Goal: Information Seeking & Learning: Compare options

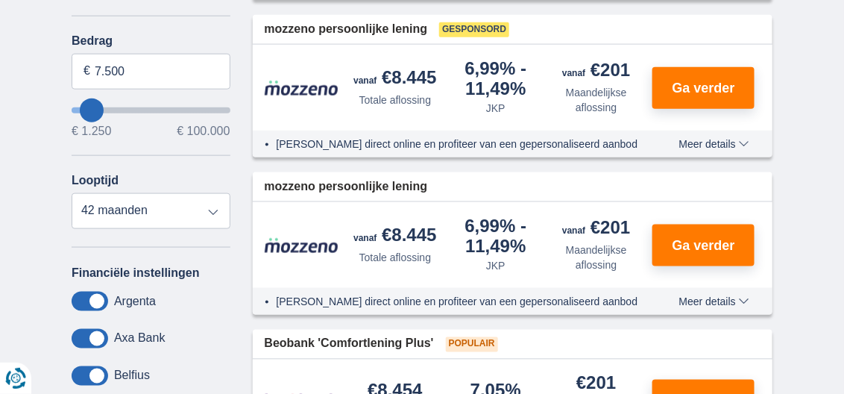
scroll to position [448, 0]
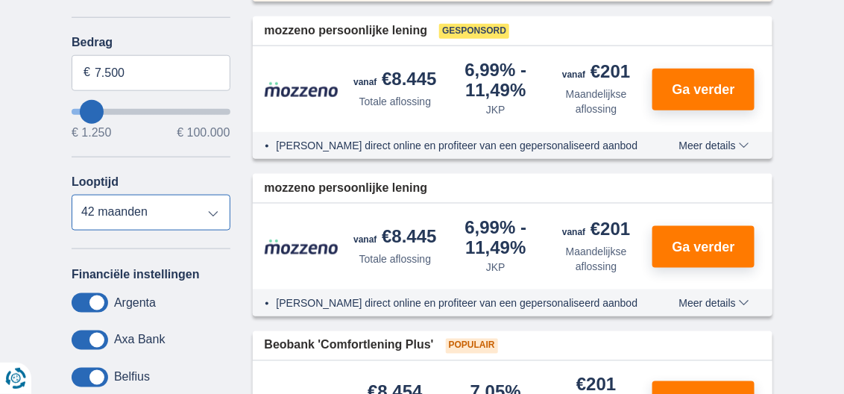
click at [208, 210] on select "12 maanden 18 maanden 24 maanden 30 maanden 36 maanden 42 maanden" at bounding box center [151, 213] width 159 height 36
select select "12"
click at [72, 195] on select "12 maanden 18 maanden 24 maanden 30 maanden 36 maanden 42 maanden" at bounding box center [151, 213] width 159 height 36
drag, startPoint x: 180, startPoint y: 227, endPoint x: 166, endPoint y: 232, distance: 14.4
click at [166, 232] on div "Annuleren Filters Filteren op Filteren op Totale aflossing JKP Maandelijkse afl…" at bounding box center [151, 161] width 159 height 687
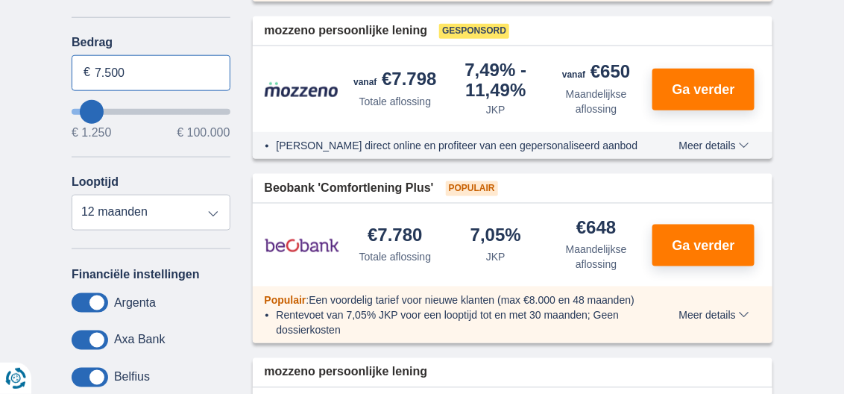
drag, startPoint x: 141, startPoint y: 73, endPoint x: 15, endPoint y: 64, distance: 126.4
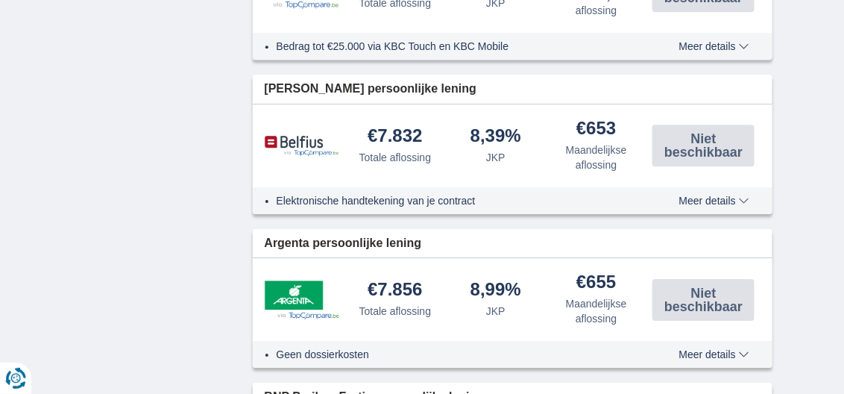
scroll to position [1193, 0]
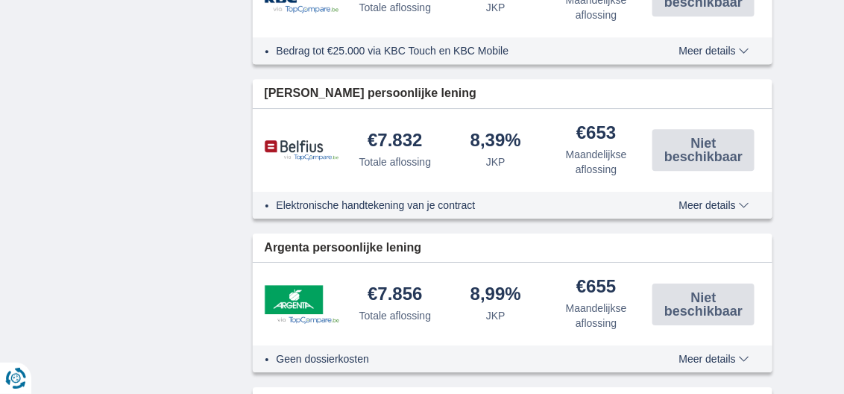
type input "7250"
select select "42"
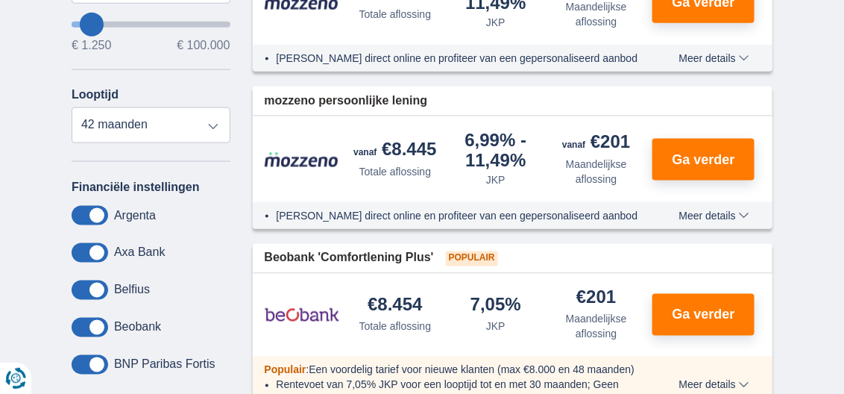
scroll to position [448, 0]
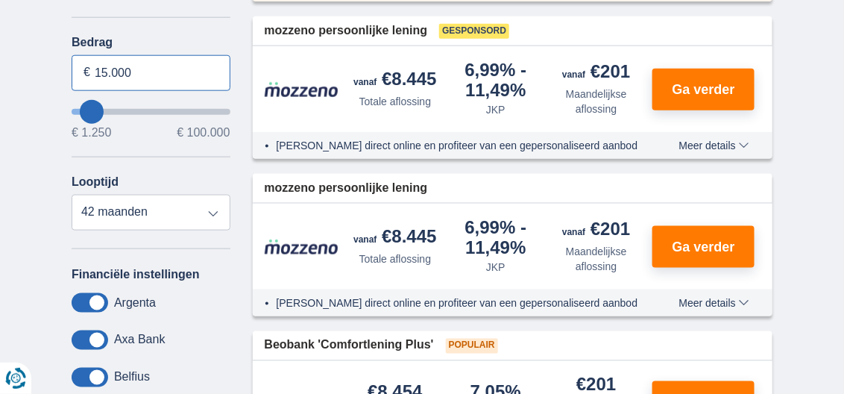
type input "15.000"
type input "15250"
select select "60"
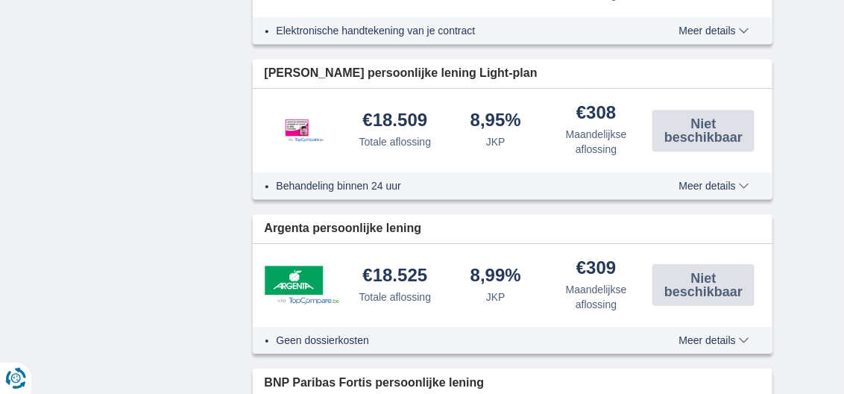
scroll to position [1342, 0]
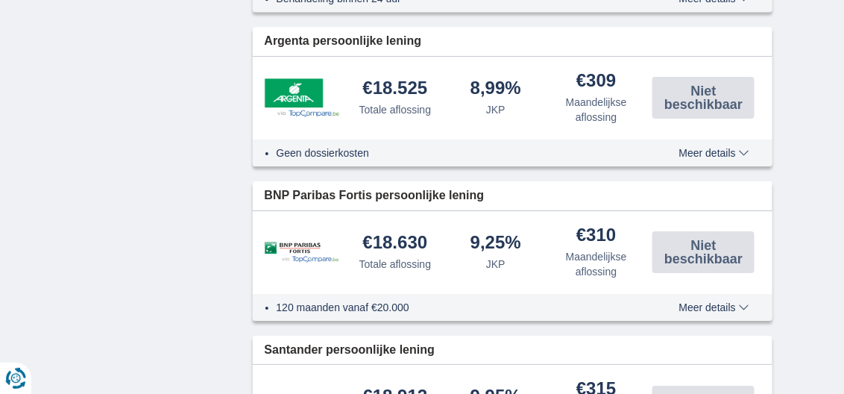
click at [409, 86] on div "€18.525" at bounding box center [395, 89] width 65 height 20
click at [409, 85] on div "€18.525" at bounding box center [395, 89] width 65 height 20
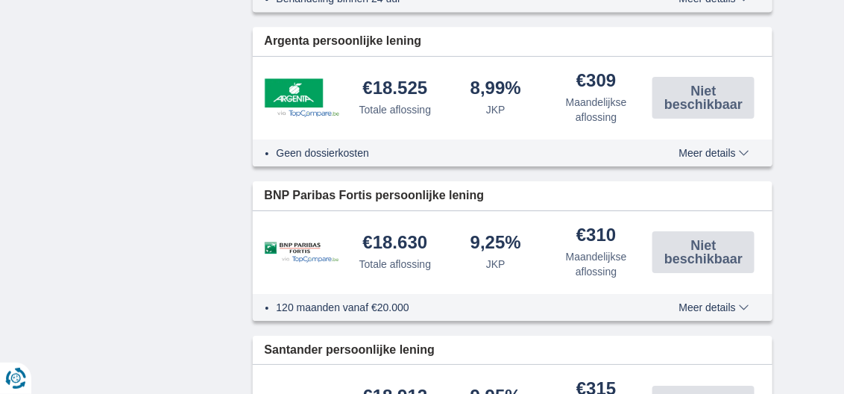
click at [410, 85] on div "€18.525" at bounding box center [395, 89] width 65 height 20
click at [402, 237] on div "€18.630" at bounding box center [395, 243] width 65 height 20
click at [405, 237] on div "€18.630" at bounding box center [395, 243] width 65 height 20
click at [409, 237] on div "€18.630" at bounding box center [395, 243] width 65 height 20
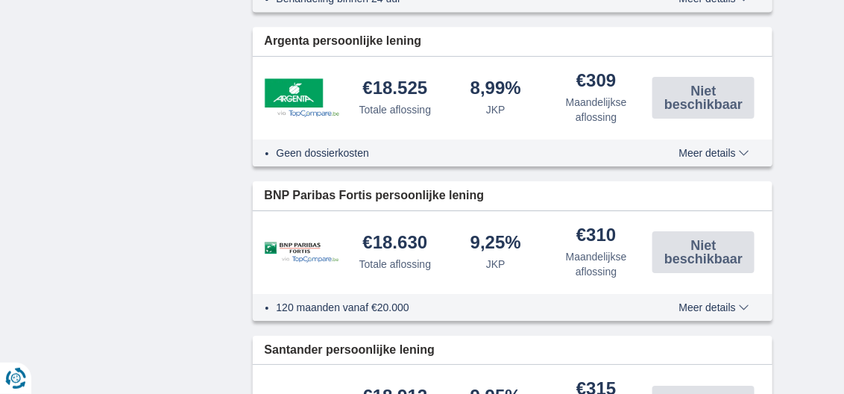
drag, startPoint x: 409, startPoint y: 237, endPoint x: 417, endPoint y: 229, distance: 11.6
click at [412, 236] on div "€18.630" at bounding box center [395, 243] width 65 height 20
click at [398, 105] on div "Totale aflossing" at bounding box center [396, 109] width 72 height 15
click at [400, 96] on div "€18.525 Totale aflossing" at bounding box center [395, 98] width 101 height 38
drag, startPoint x: 400, startPoint y: 96, endPoint x: 806, endPoint y: 74, distance: 406.4
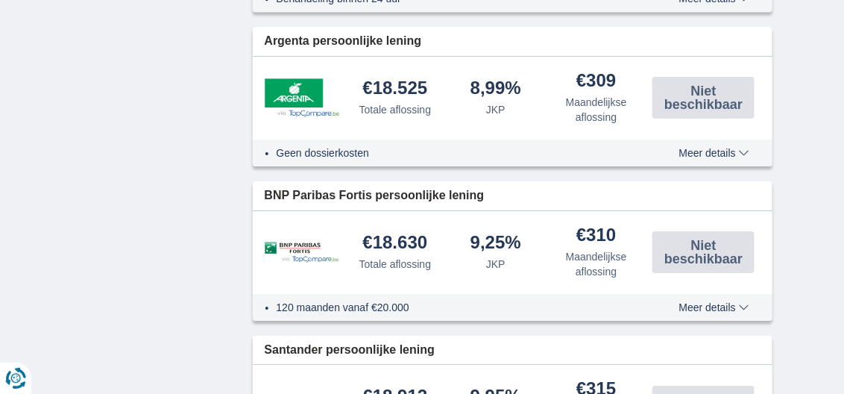
click at [806, 74] on div "× widget.non-eligible-application.title widget.non-eligible-application.text no…" at bounding box center [422, 26] width 844 height 2240
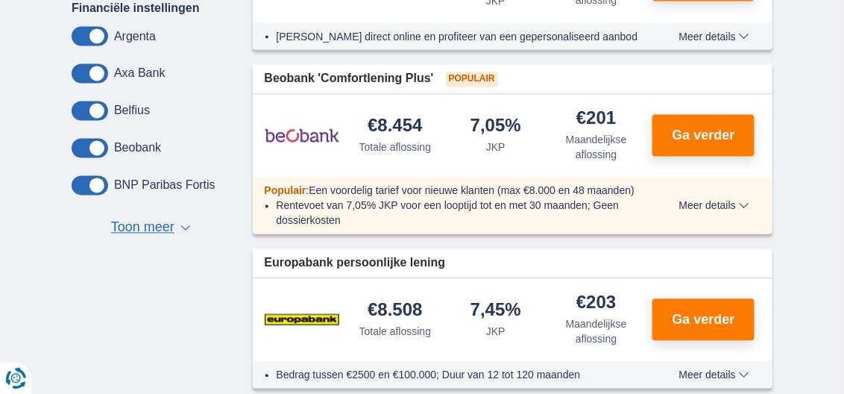
scroll to position [596, 0]
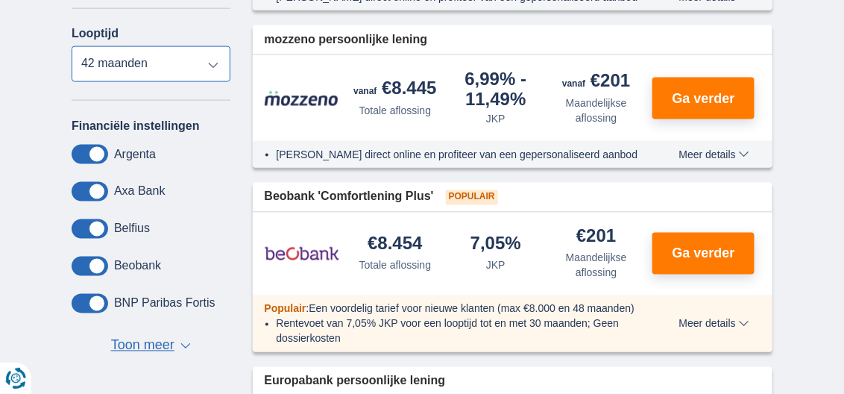
click at [219, 63] on select "12 maanden 18 maanden 24 maanden 30 maanden 36 maanden 42 maanden" at bounding box center [151, 64] width 159 height 36
click at [216, 63] on select "12 maanden 18 maanden 24 maanden 30 maanden 36 maanden 42 maanden" at bounding box center [151, 64] width 159 height 36
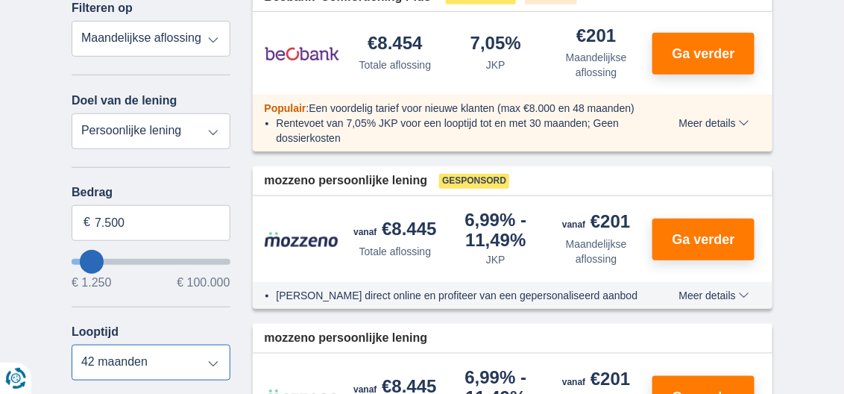
scroll to position [224, 0]
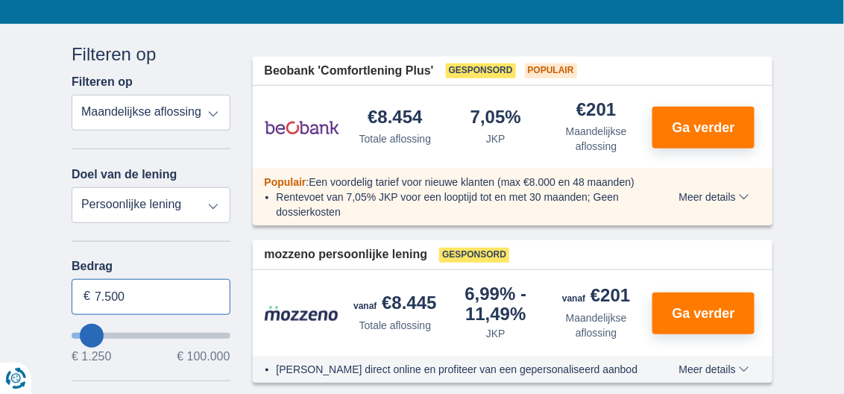
click at [151, 301] on input "7.500" at bounding box center [151, 297] width 159 height 36
type input "7"
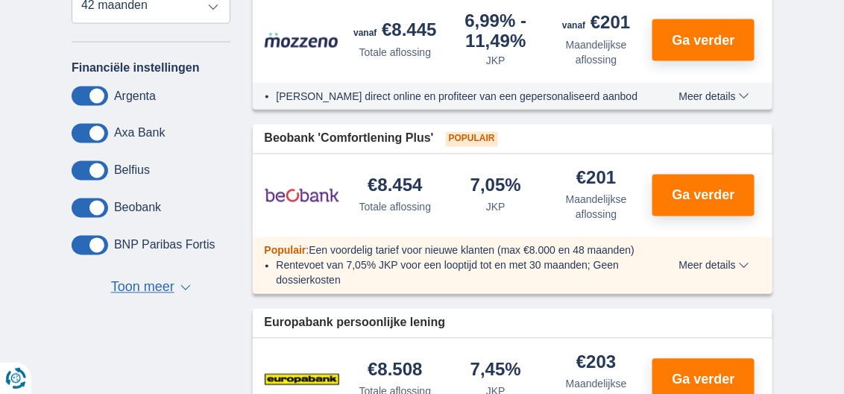
scroll to position [448, 0]
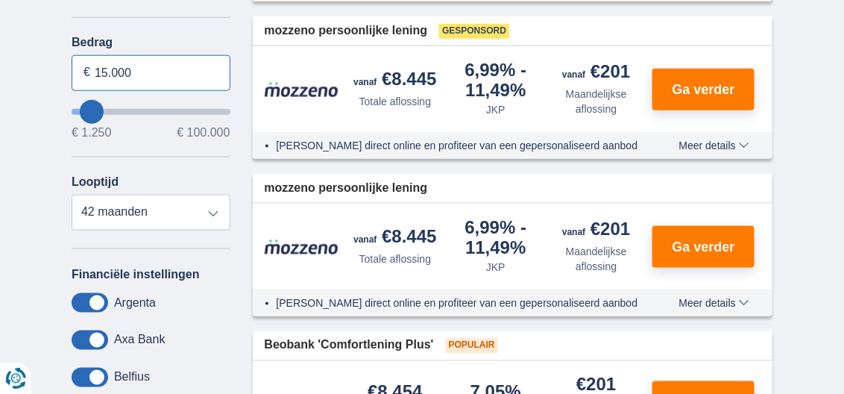
type input "15.000"
type input "15250"
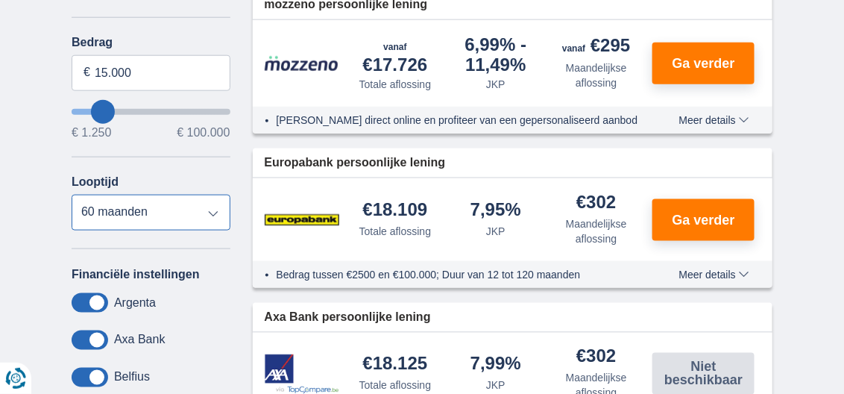
select select "24"
click at [72, 195] on select "12 maanden 18 maanden 24 maanden 30 maanden 36 maanden 42 maanden 48 maanden 60…" at bounding box center [151, 213] width 159 height 36
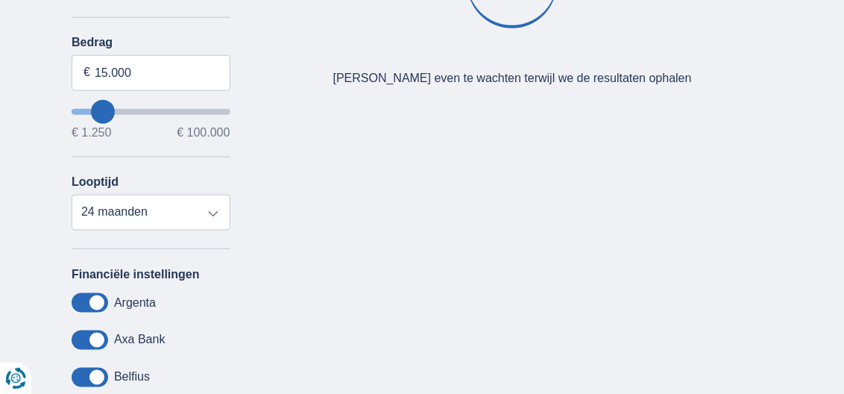
click at [181, 272] on label "Financiële instellingen" at bounding box center [136, 274] width 128 height 13
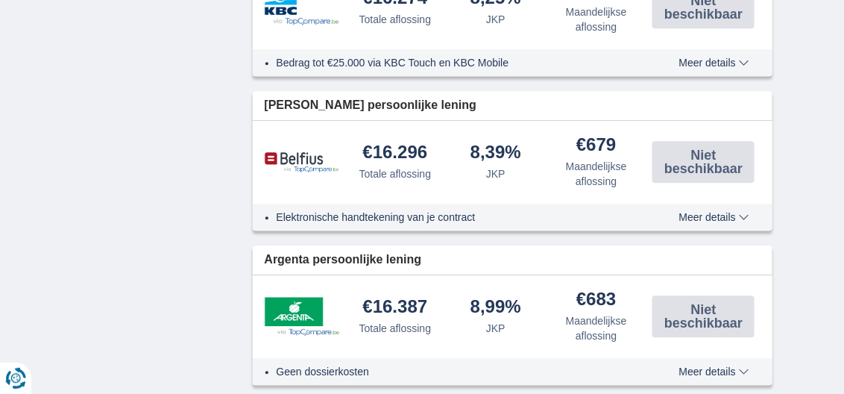
scroll to position [1044, 0]
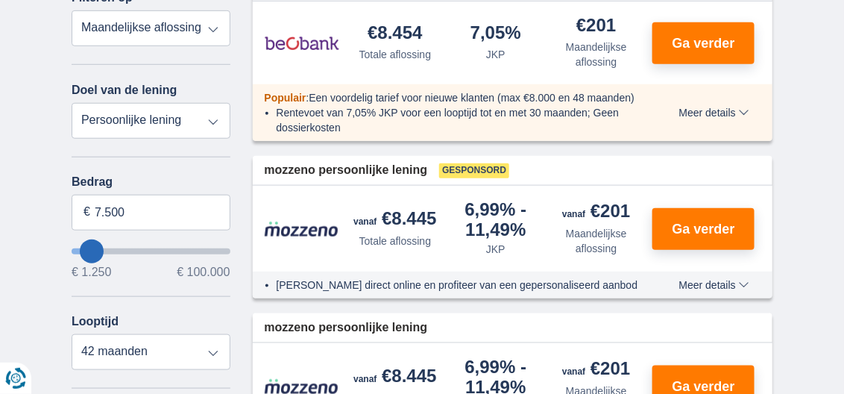
scroll to position [373, 0]
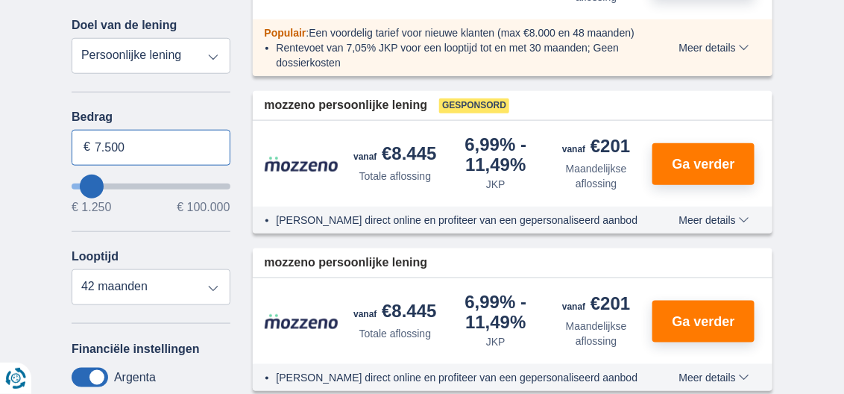
drag, startPoint x: 120, startPoint y: 146, endPoint x: 36, endPoint y: 126, distance: 86.7
type input "15.000"
type input "15250"
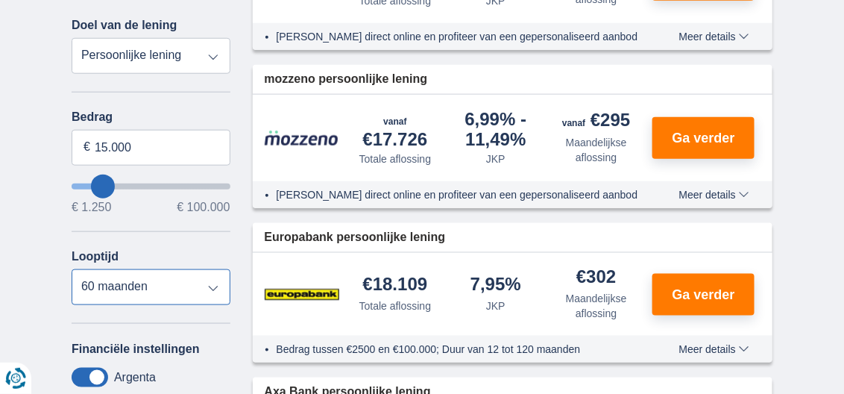
select select "24"
click at [72, 269] on select "12 maanden 18 maanden 24 maanden 30 maanden 36 maanden 42 maanden 48 maanden 60…" at bounding box center [151, 287] width 159 height 36
click at [181, 153] on input "15.000" at bounding box center [151, 148] width 159 height 36
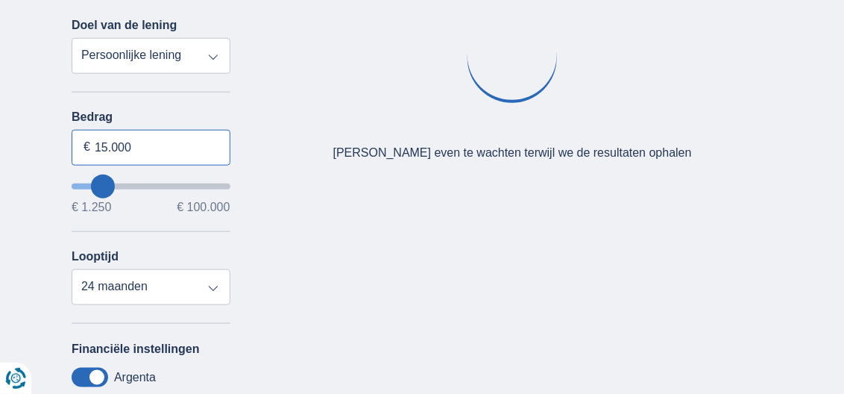
click at [181, 153] on input "15.000" at bounding box center [151, 148] width 159 height 36
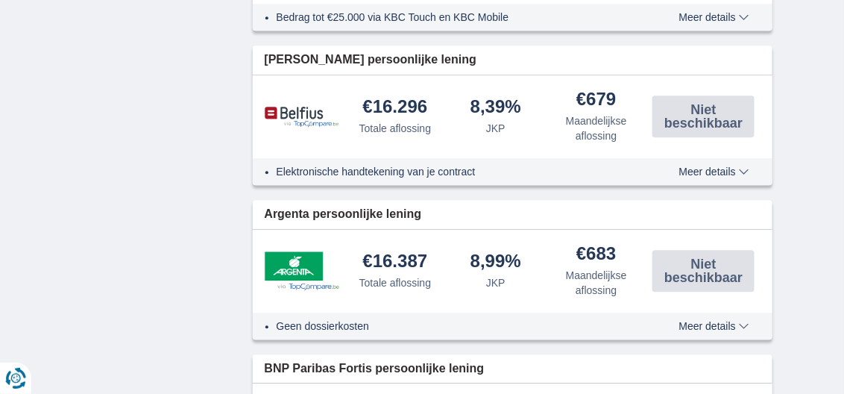
scroll to position [1044, 0]
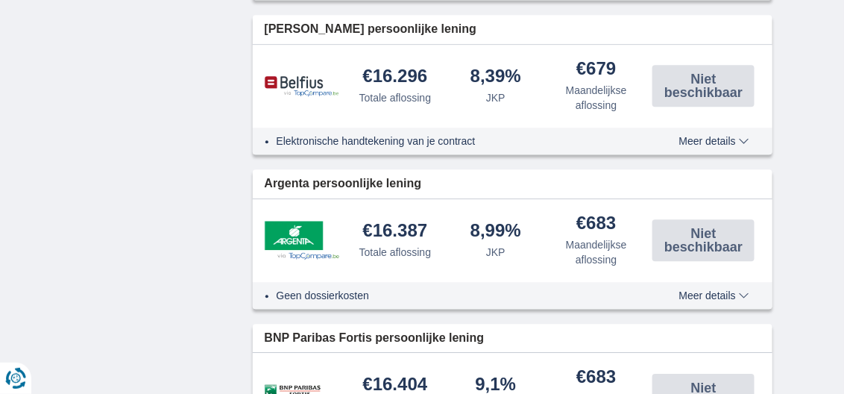
type input "15250"
select select "60"
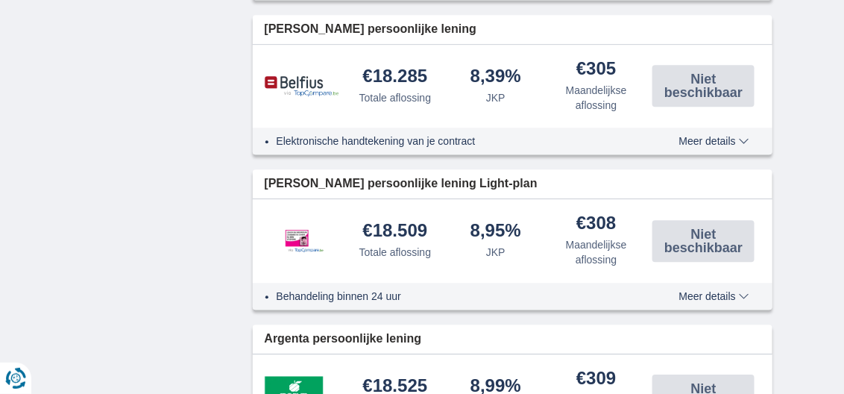
type input "15250"
drag, startPoint x: 292, startPoint y: 376, endPoint x: 592, endPoint y: 246, distance: 326.7
click at [592, 245] on div "Maandelijkse aflossing" at bounding box center [596, 252] width 89 height 30
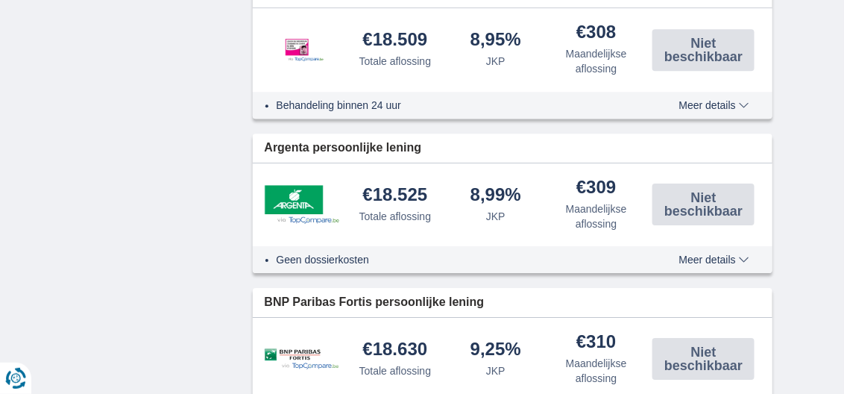
scroll to position [1268, 0]
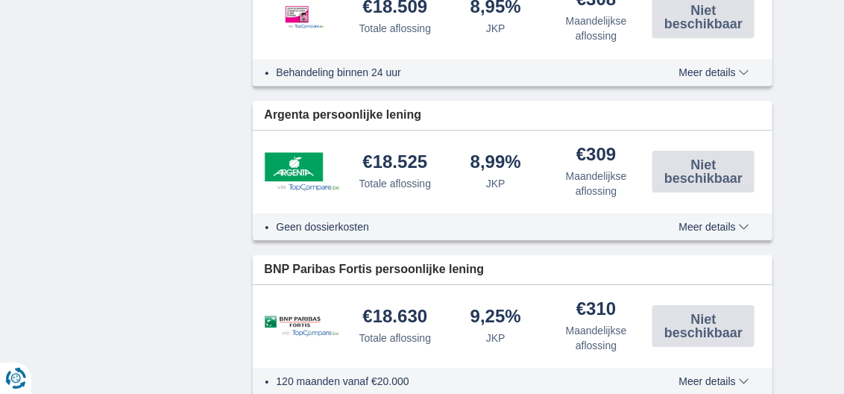
click at [297, 154] on img at bounding box center [302, 171] width 75 height 39
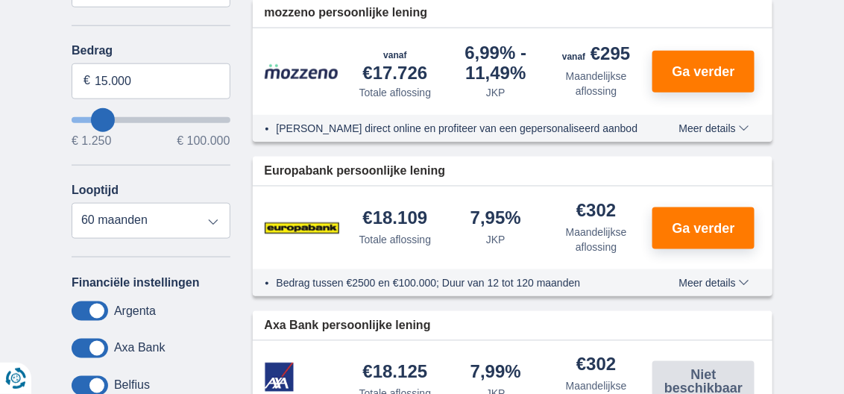
scroll to position [522, 0]
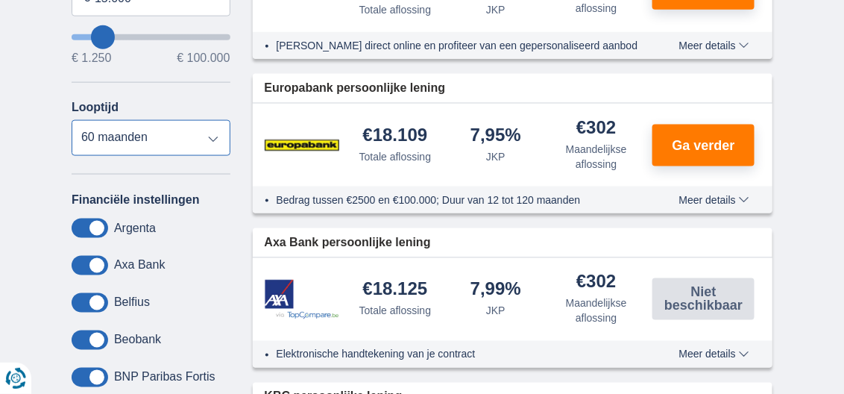
click at [214, 137] on select "12 maanden 18 maanden 24 maanden 30 maanden 36 maanden 42 maanden 48 maanden 60…" at bounding box center [151, 138] width 159 height 36
select select "24"
click at [72, 120] on select "12 maanden 18 maanden 24 maanden 30 maanden 36 maanden 42 maanden 48 maanden 60…" at bounding box center [151, 138] width 159 height 36
click at [170, 195] on label "Financiële instellingen" at bounding box center [136, 199] width 128 height 13
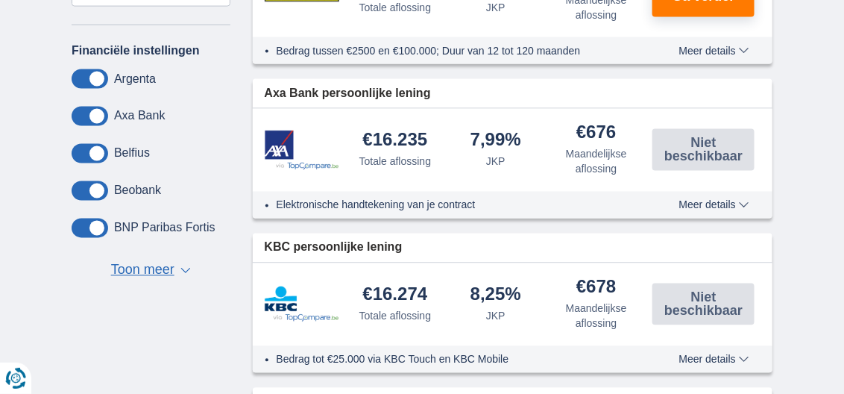
scroll to position [745, 0]
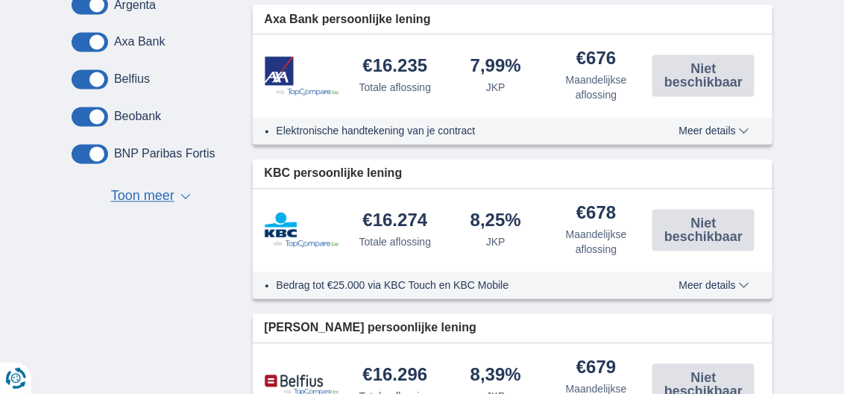
click at [332, 256] on div "€16.274 Totale aflossing 8,25% JKP" at bounding box center [513, 230] width 521 height 83
drag, startPoint x: 361, startPoint y: 341, endPoint x: 368, endPoint y: 345, distance: 8.1
click at [368, 345] on div "€16.296 Totale aflossing 8,39% JKP" at bounding box center [513, 385] width 521 height 83
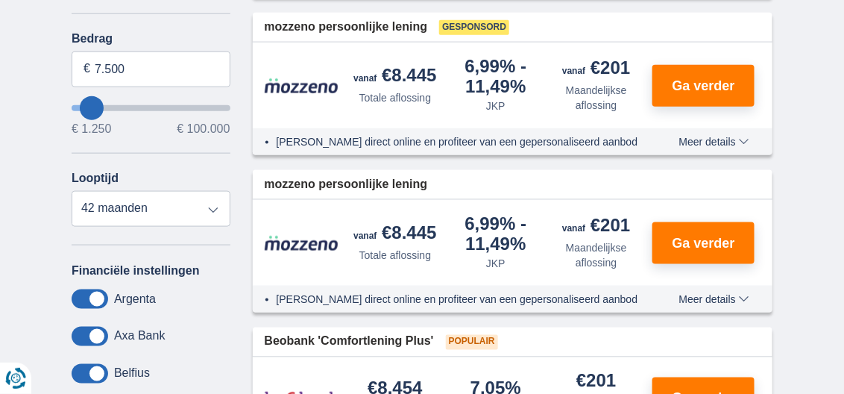
scroll to position [448, 0]
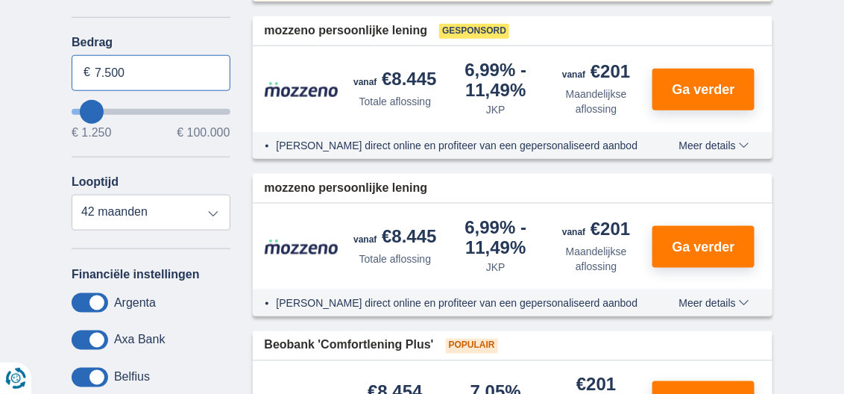
click at [125, 73] on input "7.500" at bounding box center [151, 73] width 159 height 36
click at [123, 72] on input "7.500" at bounding box center [151, 73] width 159 height 36
type input "15.000"
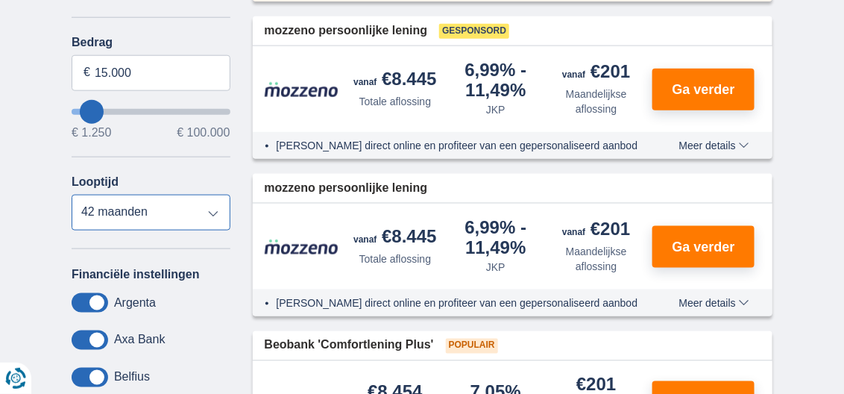
type input "15250"
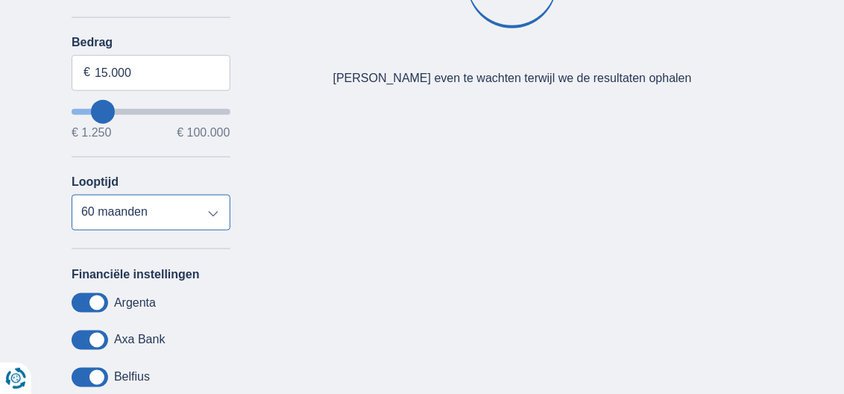
drag, startPoint x: 213, startPoint y: 210, endPoint x: 211, endPoint y: 185, distance: 25.4
click at [213, 210] on select "12 maanden 18 maanden 24 maanden 30 maanden 36 maanden 42 maanden 48 maanden 60…" at bounding box center [151, 213] width 159 height 36
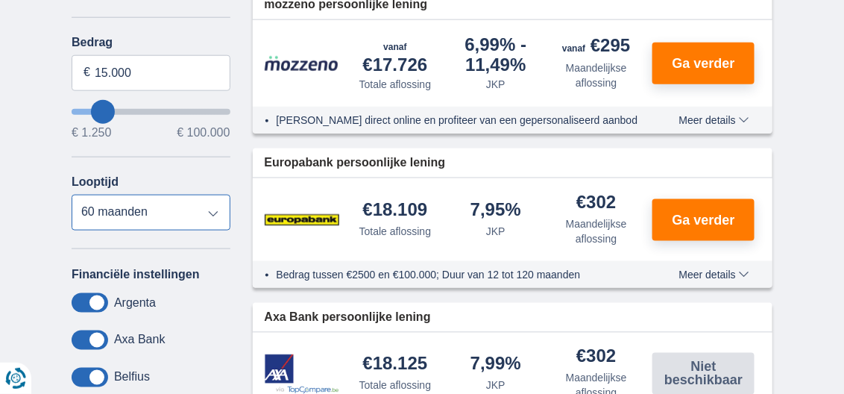
click at [216, 213] on select "12 maanden 18 maanden 24 maanden 30 maanden 36 maanden 42 maanden 48 maanden 60…" at bounding box center [151, 213] width 159 height 36
select select "24"
click at [72, 195] on select "12 maanden 18 maanden 24 maanden 30 maanden 36 maanden 42 maanden 48 maanden 60…" at bounding box center [151, 213] width 159 height 36
click at [176, 284] on div "Financiële instellingen Argenta Axa Bank Belfius Beobank BNP Paribas Fortis Buy…" at bounding box center [151, 386] width 159 height 238
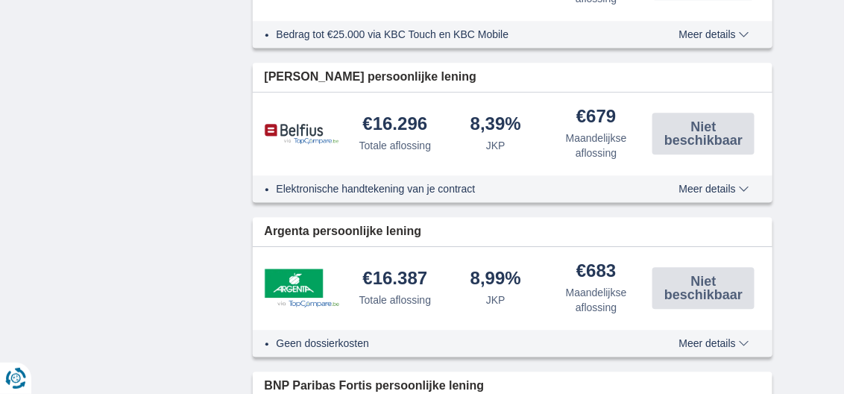
scroll to position [1044, 0]
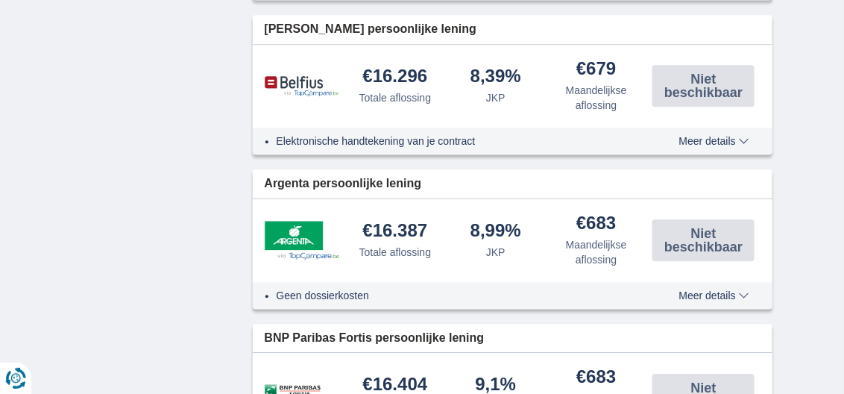
click at [283, 231] on img at bounding box center [302, 240] width 75 height 39
click at [285, 230] on img at bounding box center [302, 240] width 75 height 39
click at [304, 249] on img at bounding box center [302, 240] width 75 height 39
click at [306, 249] on img at bounding box center [302, 240] width 75 height 39
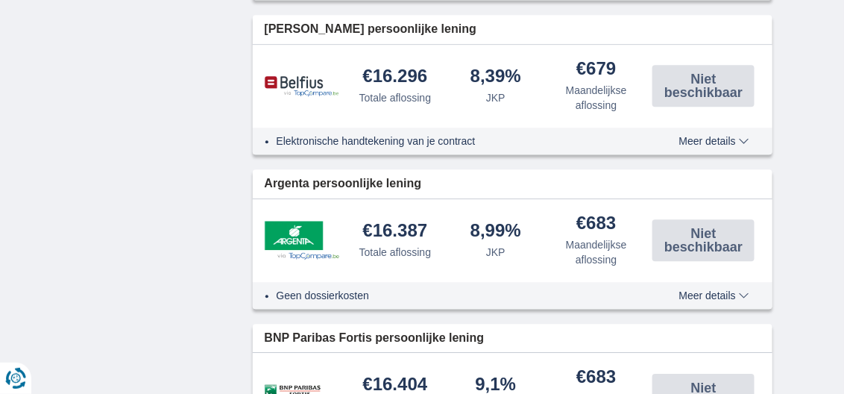
click at [306, 249] on img at bounding box center [302, 240] width 75 height 39
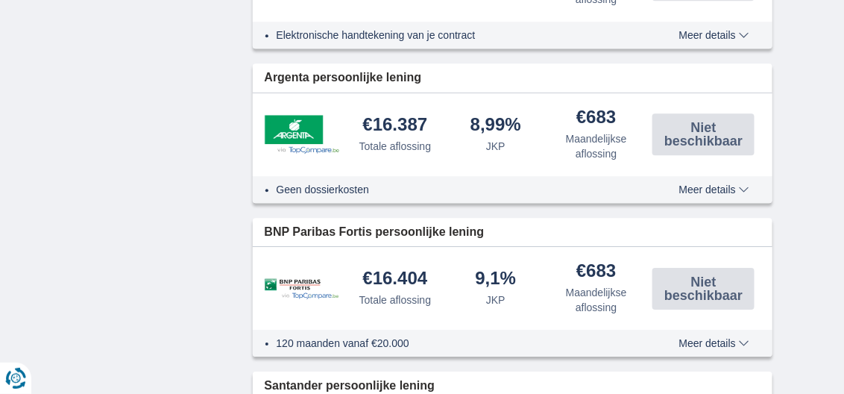
scroll to position [1119, 0]
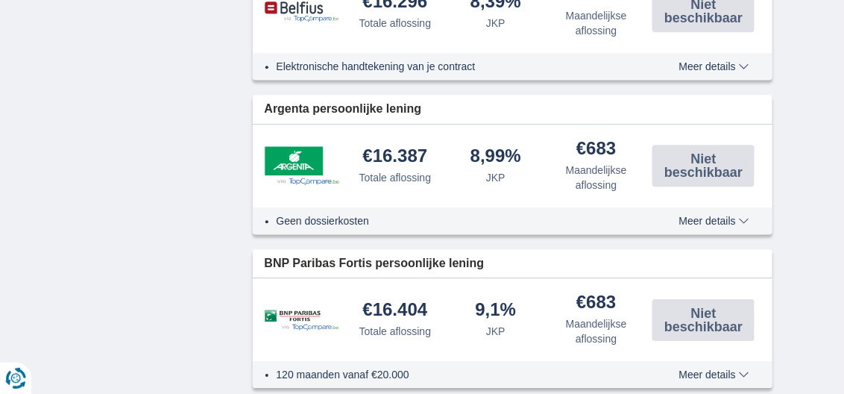
drag, startPoint x: 272, startPoint y: 101, endPoint x: 719, endPoint y: 204, distance: 459.2
click at [719, 204] on div "Argenta persoonlijke lening €16.387 Totale aflossing JKP" at bounding box center [513, 164] width 521 height 139
click at [719, 207] on div "Geen dossierkosten Meer details Minder details" at bounding box center [513, 220] width 521 height 27
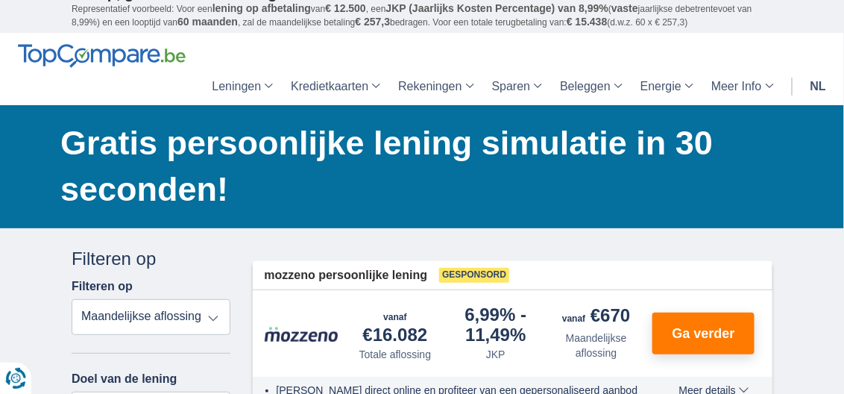
scroll to position [0, 0]
